Goal: Find specific page/section: Find specific page/section

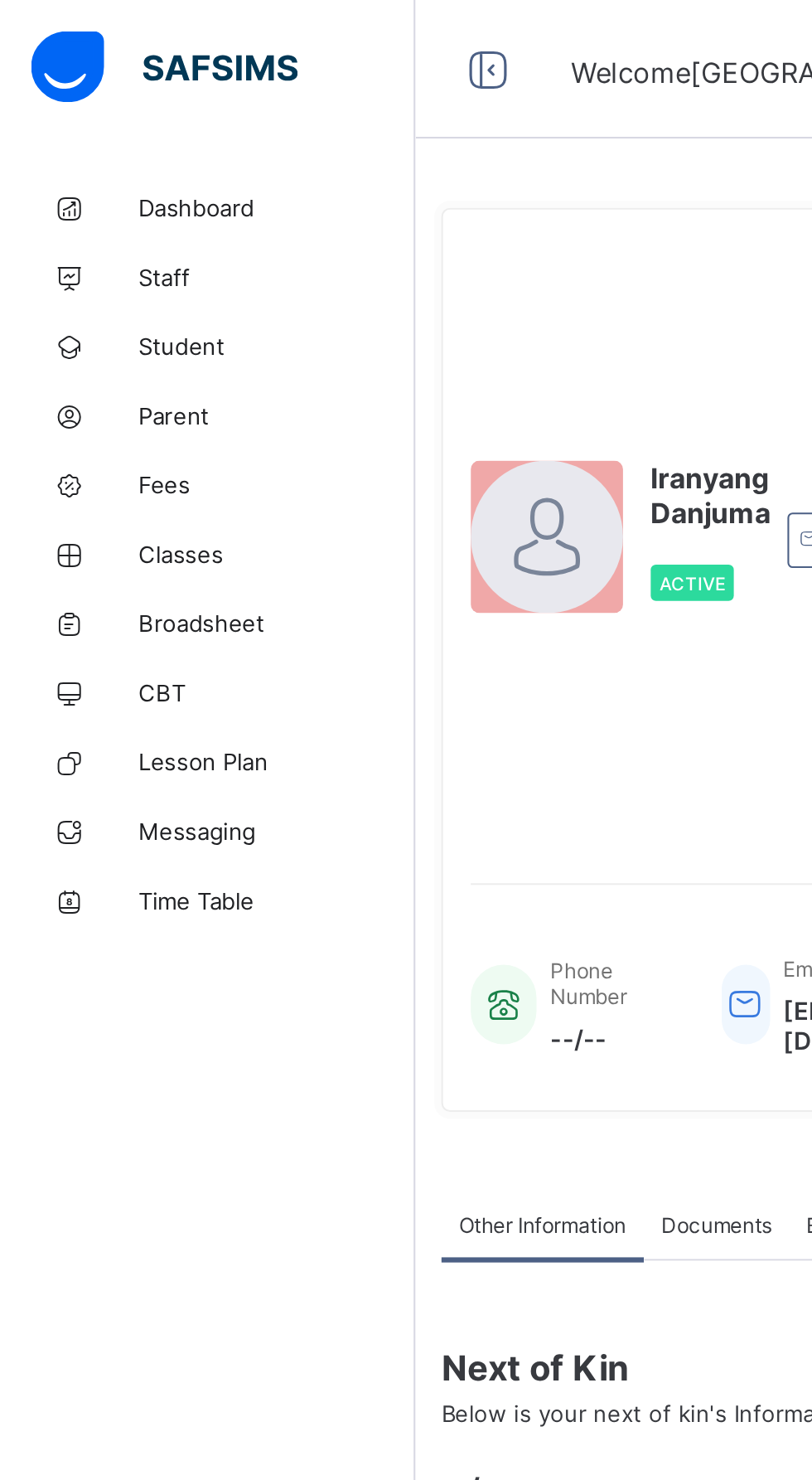
click at [80, 265] on span "Classes" at bounding box center [132, 265] width 133 height 13
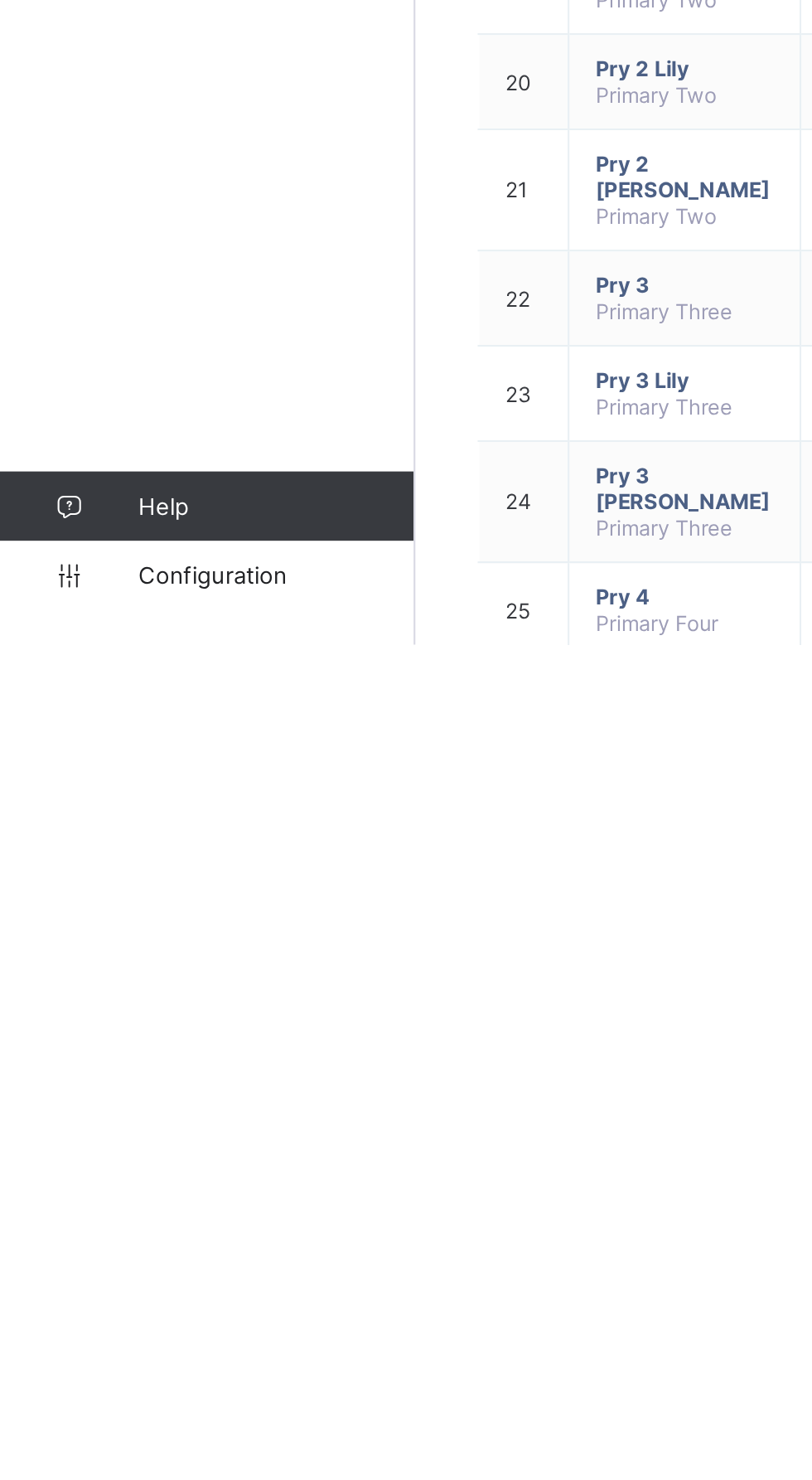
click at [100, 1463] on link "Configuration" at bounding box center [99, 1446] width 198 height 33
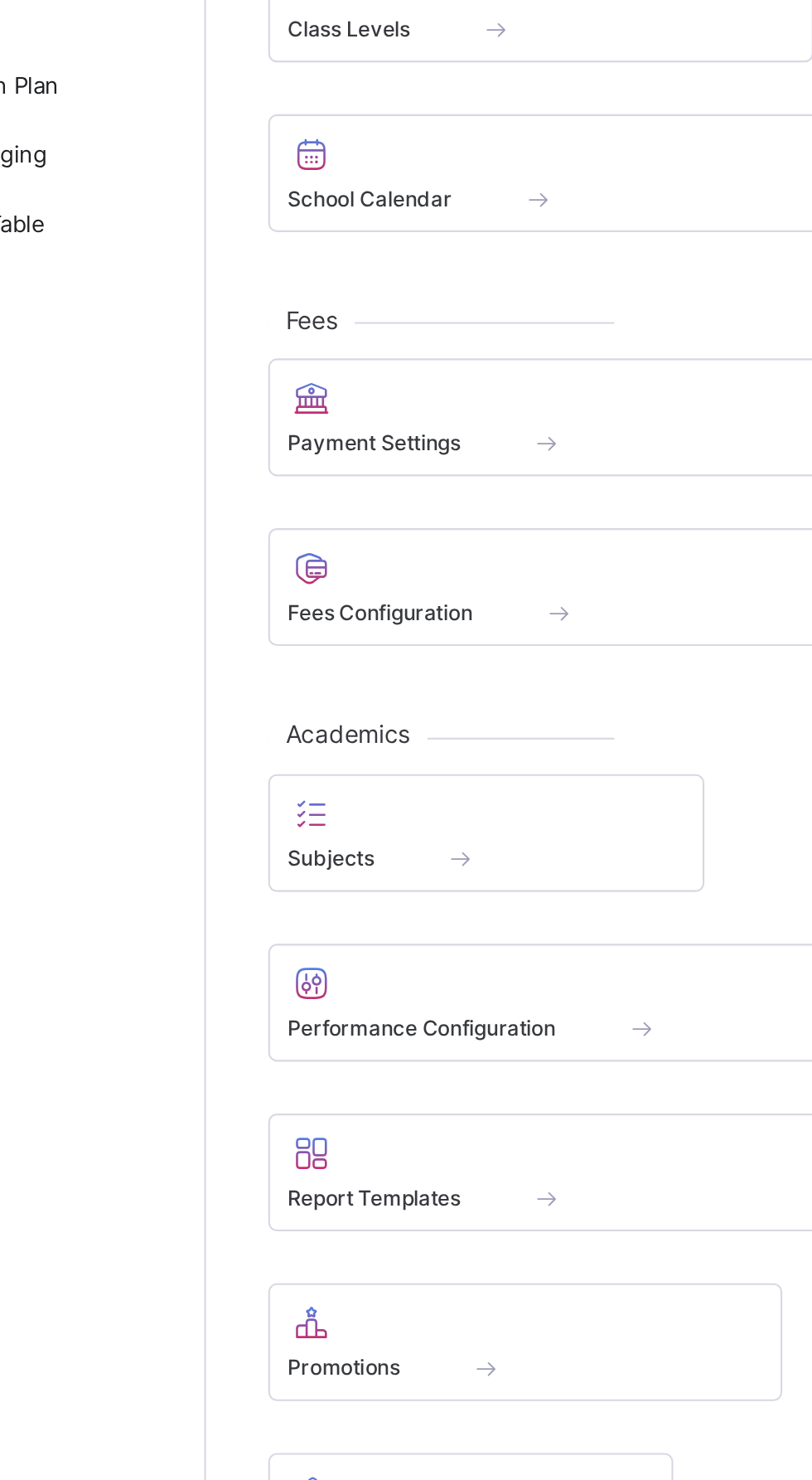
click at [267, 738] on span "Subjects" at bounding box center [259, 734] width 41 height 12
